Goal: Task Accomplishment & Management: Complete application form

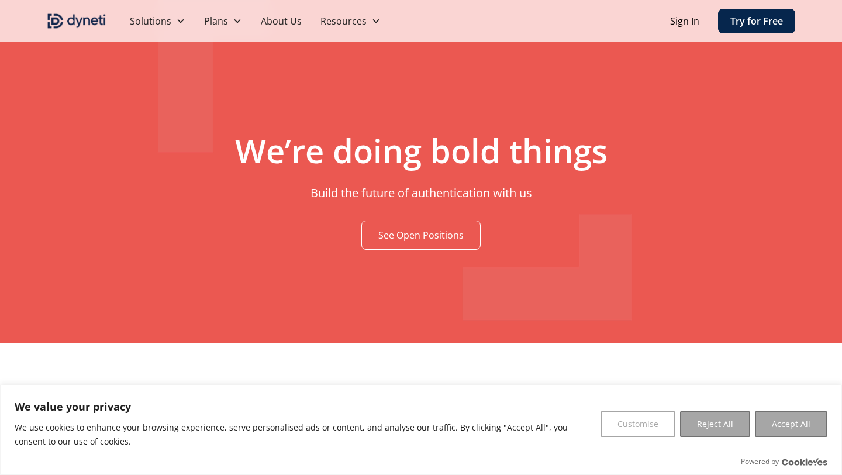
click at [430, 233] on link "See Open Positions" at bounding box center [420, 234] width 119 height 29
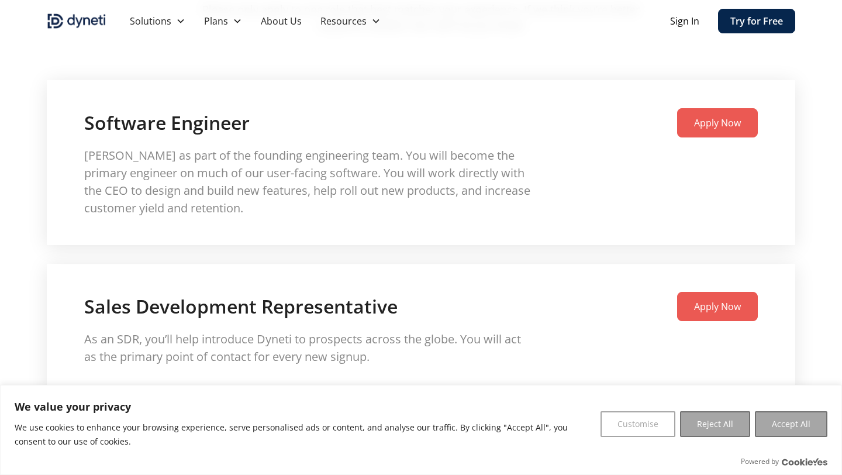
scroll to position [1783, 0]
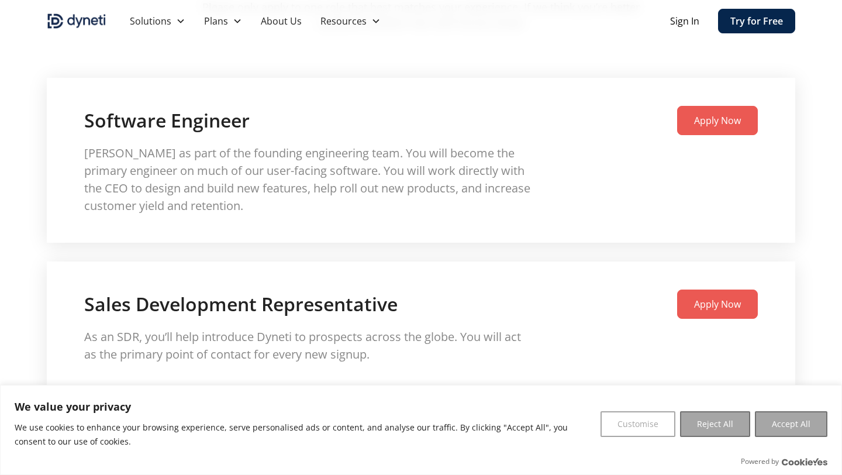
click at [716, 311] on link "Apply Now" at bounding box center [717, 303] width 81 height 29
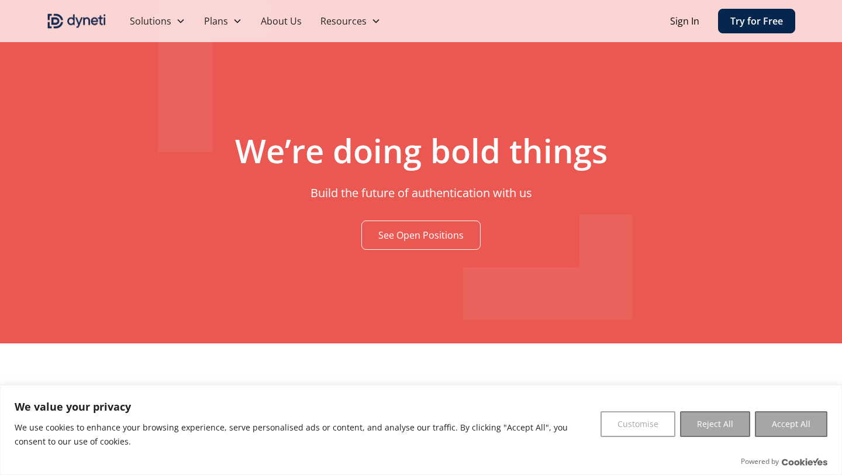
click at [397, 239] on link "See Open Positions" at bounding box center [420, 234] width 119 height 29
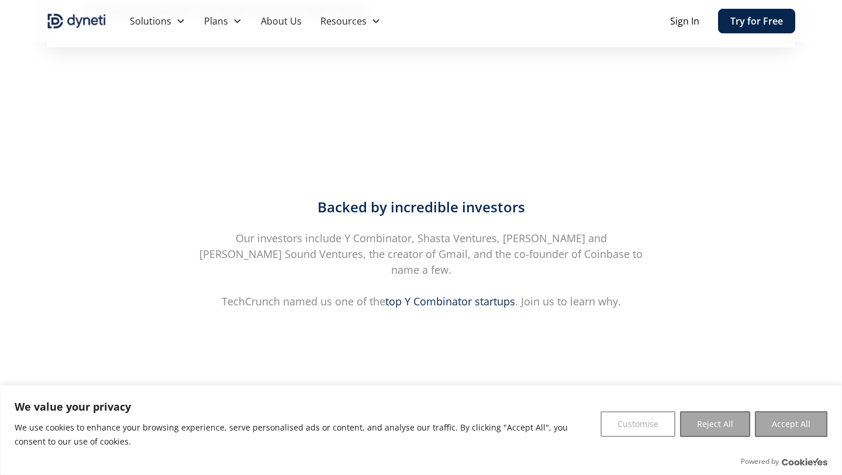
scroll to position [2128, 0]
